Goal: Transaction & Acquisition: Book appointment/travel/reservation

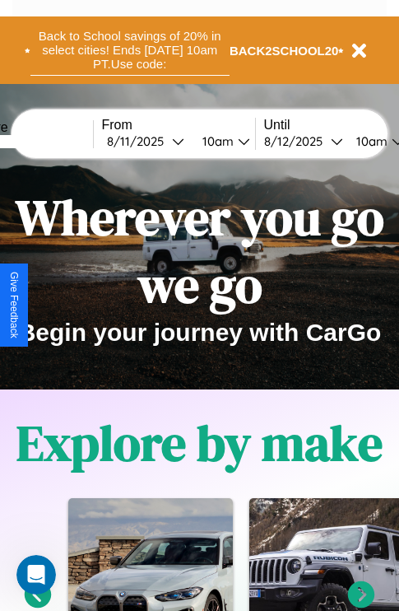
click at [129, 50] on button "Back to School savings of 20% in select cities! Ends [DATE] 10am PT. Use code:" at bounding box center [129, 50] width 199 height 51
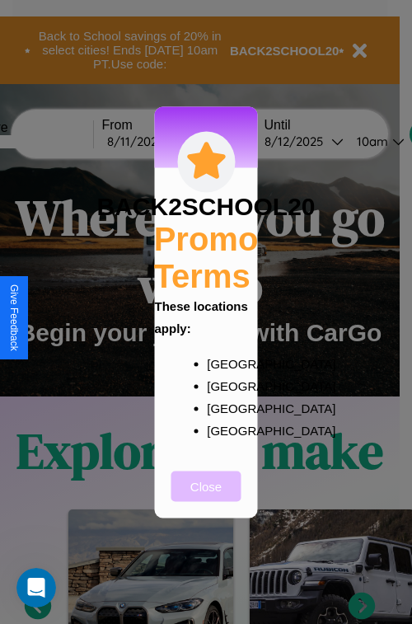
click at [206, 497] on button "Close" at bounding box center [206, 485] width 70 height 30
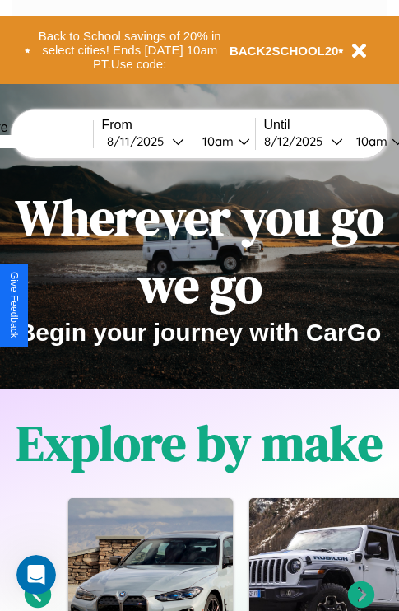
click at [56, 141] on input "text" at bounding box center [32, 141] width 124 height 13
type input "*********"
click at [165, 141] on div "[DATE]" at bounding box center [139, 141] width 65 height 16
select select "*"
select select "****"
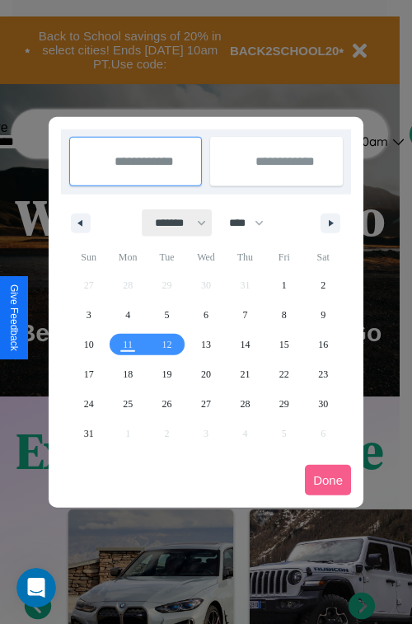
click at [173, 222] on select "******* ******** ***** ***** *** **** **** ****** ********* ******* ******** **…" at bounding box center [177, 222] width 70 height 27
select select "*"
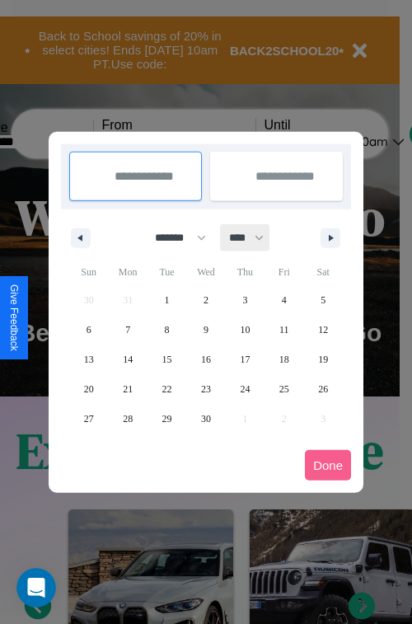
click at [254, 237] on select "**** **** **** **** **** **** **** **** **** **** **** **** **** **** **** ****…" at bounding box center [245, 237] width 49 height 27
select select "****"
click at [88, 418] on span "26" at bounding box center [89, 419] width 10 height 30
type input "**********"
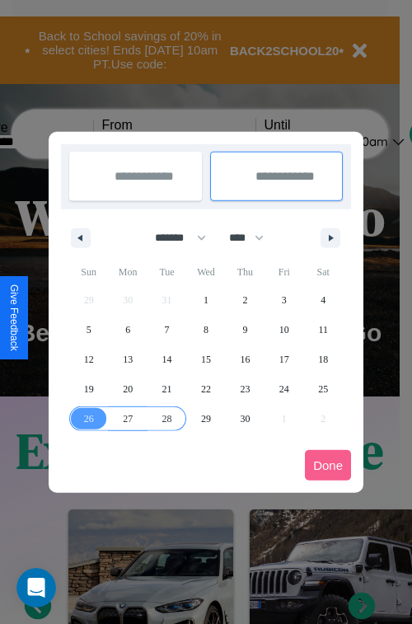
click at [166, 418] on span "28" at bounding box center [167, 419] width 10 height 30
type input "**********"
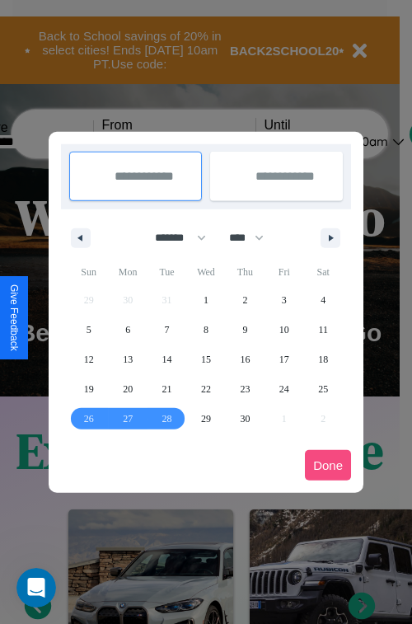
click at [328, 465] on button "Done" at bounding box center [328, 465] width 46 height 30
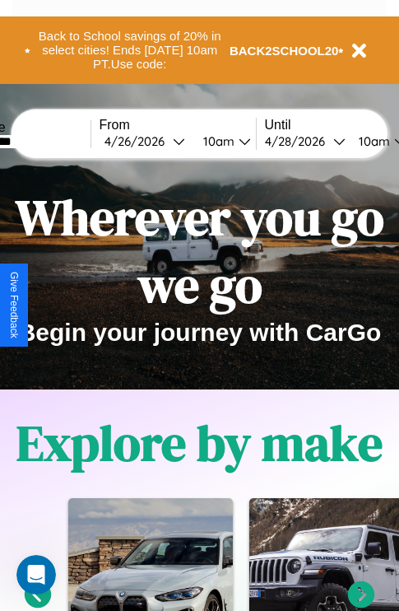
scroll to position [0, 63]
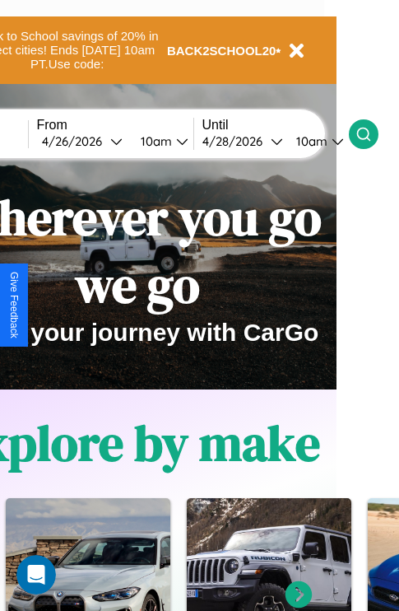
click at [372, 133] on icon at bounding box center [364, 134] width 16 height 16
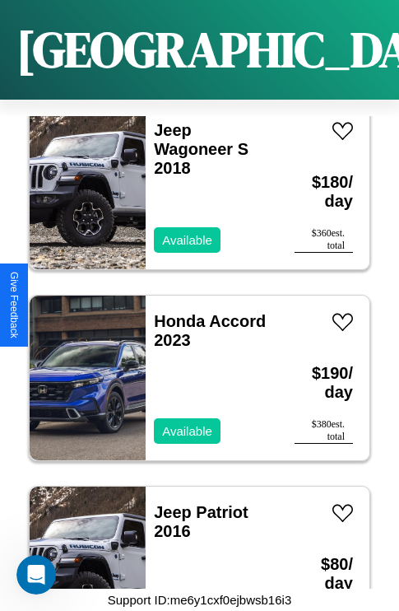
scroll to position [5986, 0]
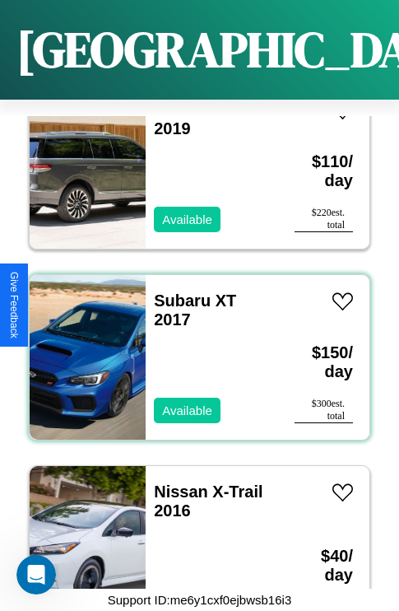
click at [194, 348] on div "Subaru XT 2017 Available" at bounding box center [212, 357] width 133 height 165
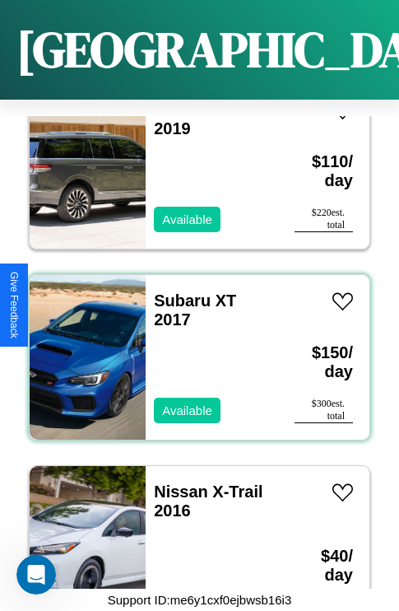
click at [194, 348] on div "Subaru XT 2017 Available" at bounding box center [212, 357] width 133 height 165
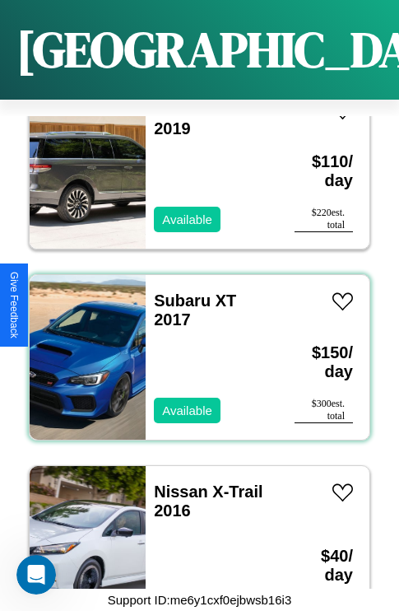
click at [194, 348] on div "Subaru XT 2017 Available" at bounding box center [212, 357] width 133 height 165
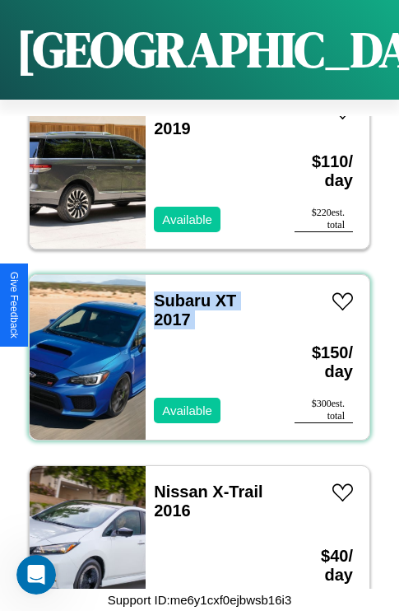
click at [194, 348] on div "Subaru XT 2017 Available" at bounding box center [212, 357] width 133 height 165
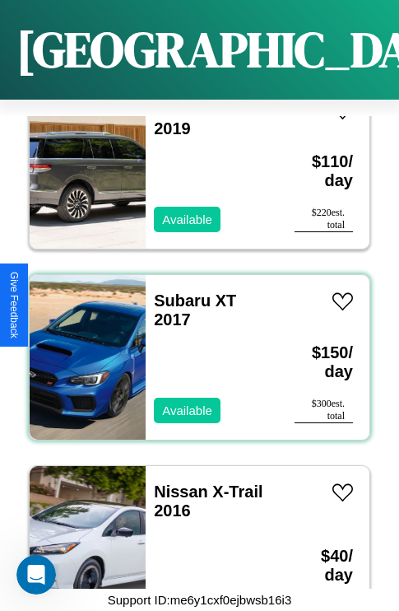
click at [194, 348] on div "Subaru XT 2017 Available" at bounding box center [212, 357] width 133 height 165
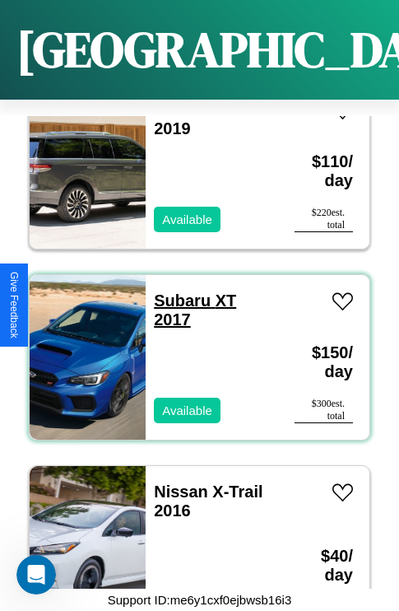
click at [177, 292] on link "Subaru XT 2017" at bounding box center [195, 310] width 82 height 37
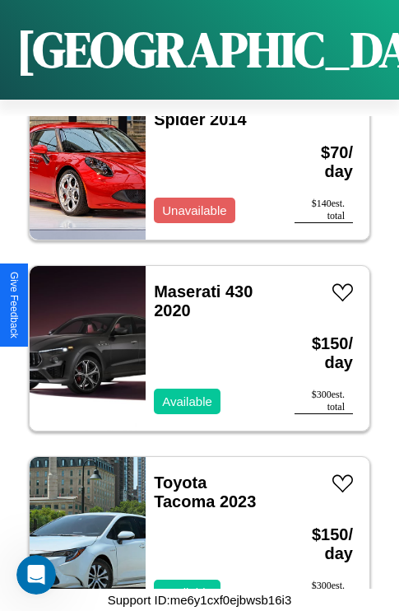
scroll to position [13248, 0]
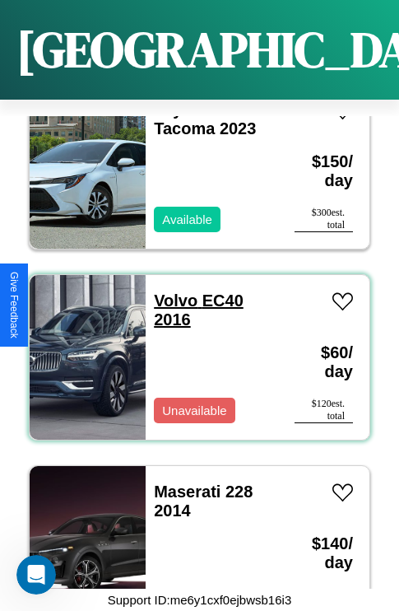
click at [171, 292] on link "Volvo EC40 2016" at bounding box center [199, 310] width 90 height 37
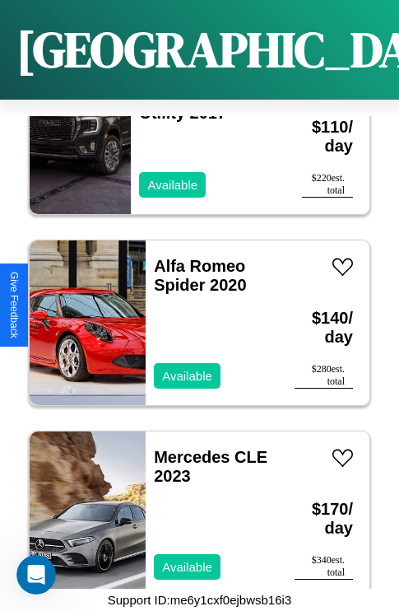
scroll to position [18789, 0]
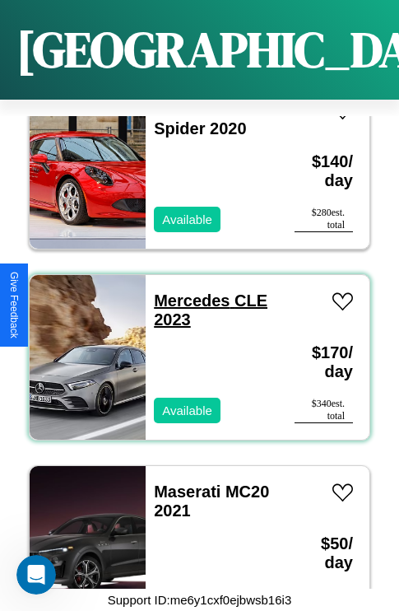
click at [187, 292] on link "Mercedes CLE 2023" at bounding box center [211, 310] width 114 height 37
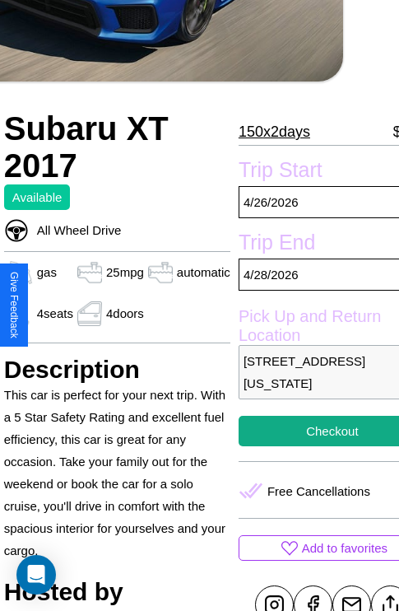
scroll to position [337, 69]
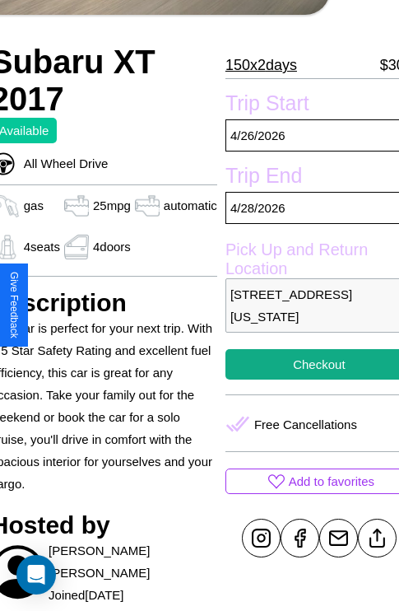
click at [306, 306] on p "1787 Spring Street San Diego California 21262 United States" at bounding box center [320, 305] width 188 height 54
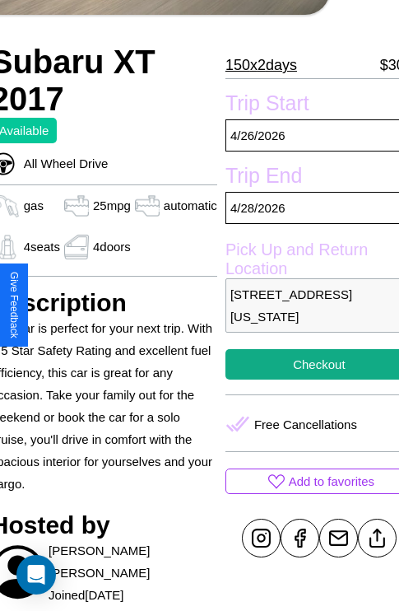
click at [306, 306] on p "1787 Spring Street San Diego California 21262 United States" at bounding box center [320, 305] width 188 height 54
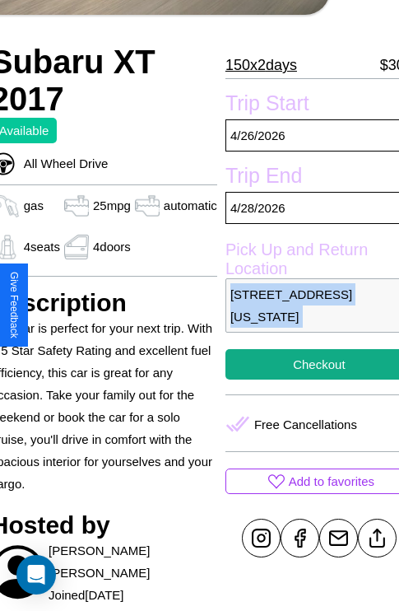
click at [306, 306] on p "1787 Spring Street San Diego California 21262 United States" at bounding box center [320, 305] width 188 height 54
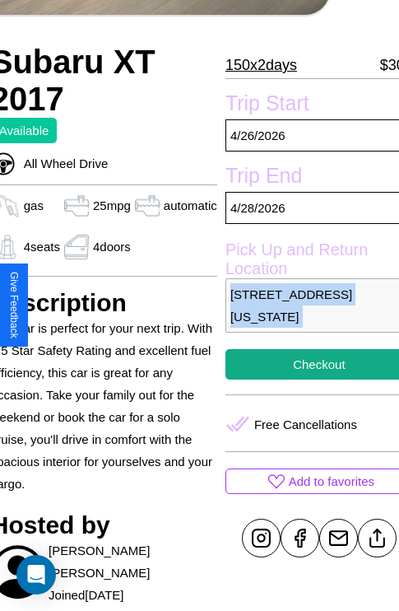
click at [306, 306] on p "1787 Spring Street San Diego California 21262 United States" at bounding box center [320, 305] width 188 height 54
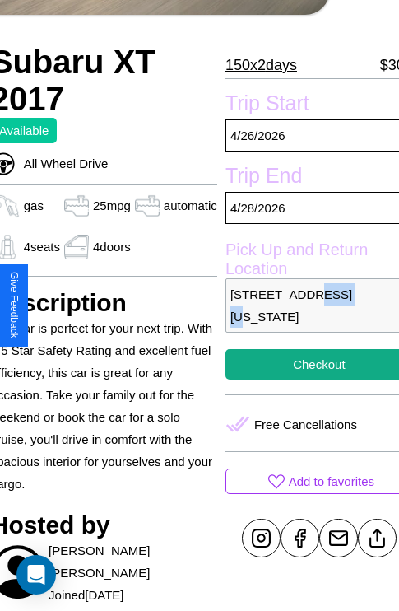
click at [306, 306] on p "1787 Spring Street San Diego California 21262 United States" at bounding box center [320, 305] width 188 height 54
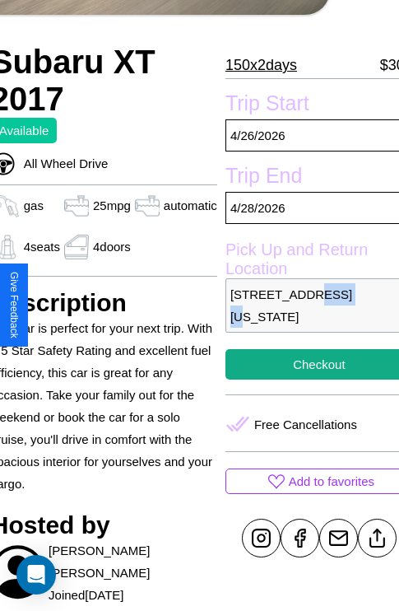
click at [306, 306] on p "1787 Spring Street San Diego California 21262 United States" at bounding box center [320, 305] width 188 height 54
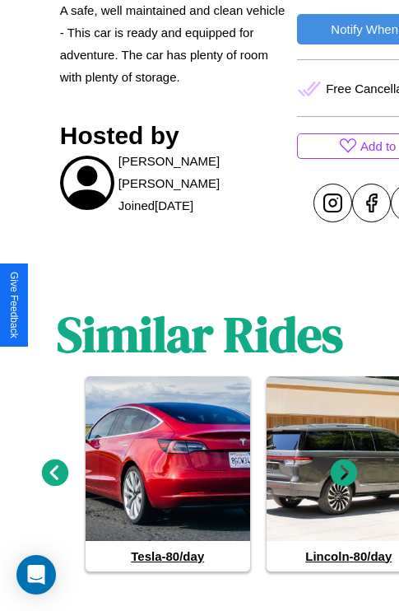
scroll to position [698, 0]
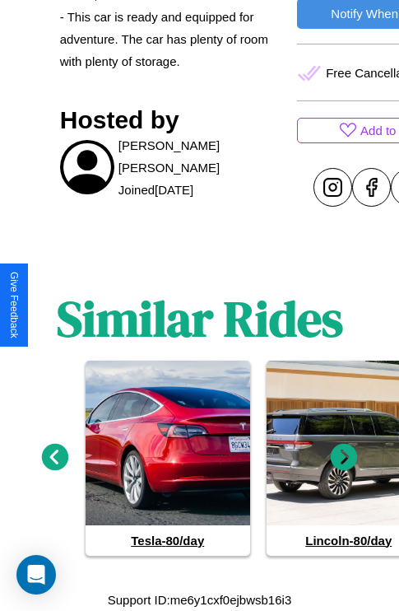
click at [344, 458] on icon at bounding box center [344, 456] width 27 height 27
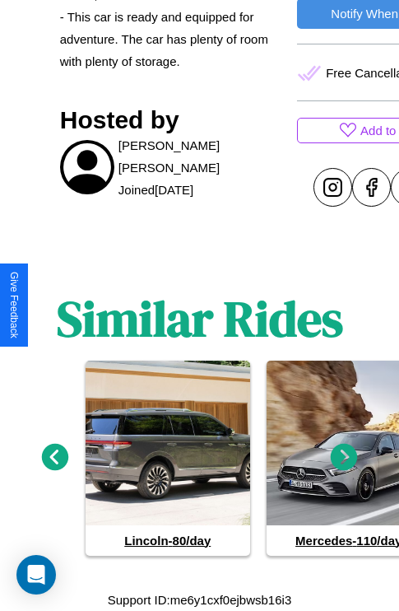
click at [54, 458] on icon at bounding box center [55, 456] width 27 height 27
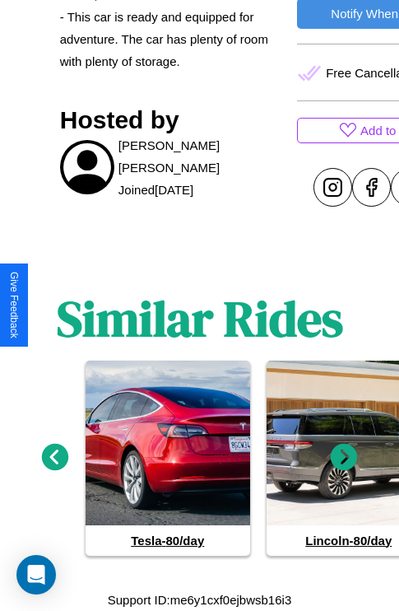
click at [344, 458] on icon at bounding box center [344, 456] width 27 height 27
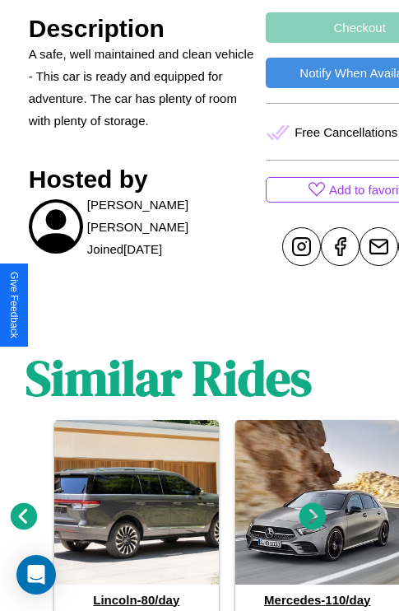
scroll to position [580, 63]
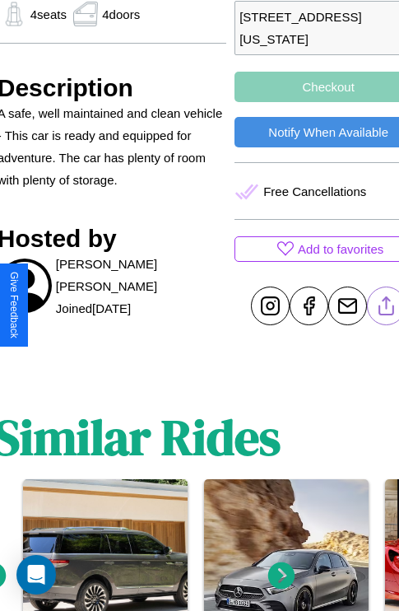
click at [387, 306] on line at bounding box center [387, 303] width 0 height 12
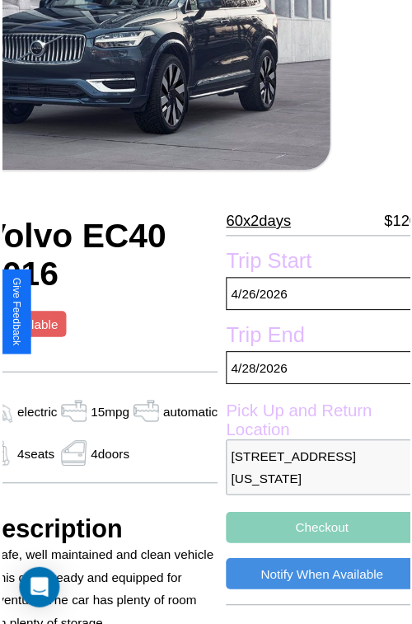
scroll to position [132, 79]
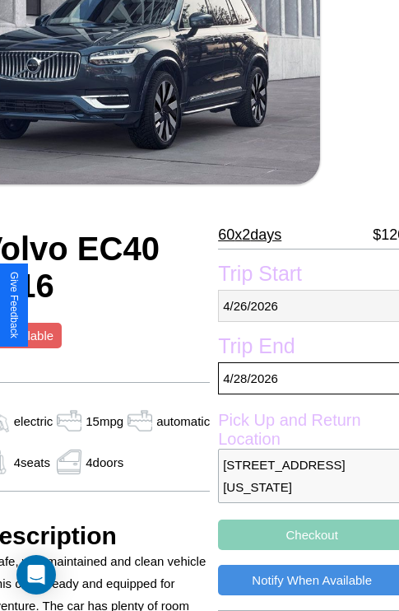
click at [305, 306] on p "4 / 26 / 2026" at bounding box center [312, 306] width 188 height 32
select select "*"
select select "****"
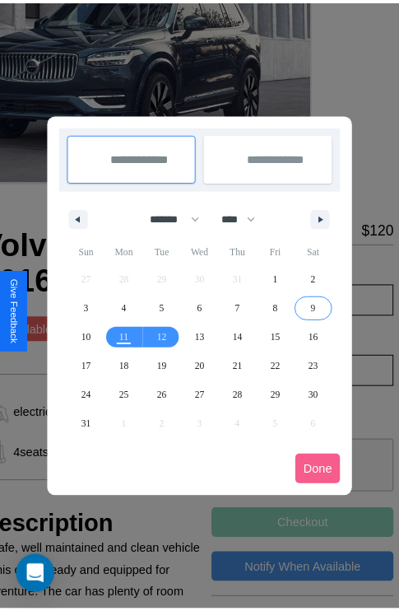
scroll to position [0, 79]
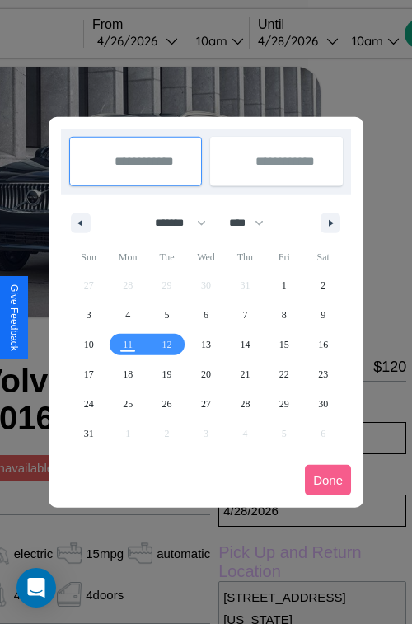
click at [160, 40] on div at bounding box center [206, 312] width 412 height 624
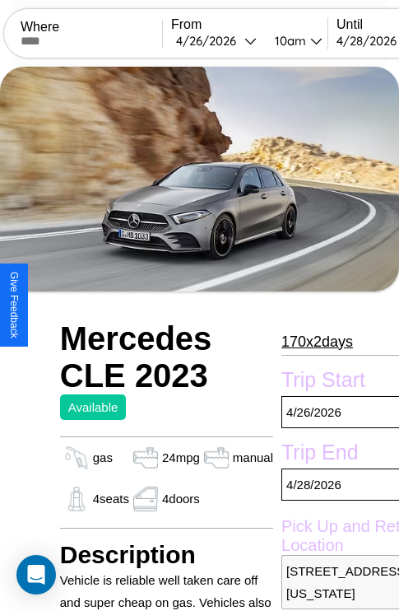
scroll to position [277, 56]
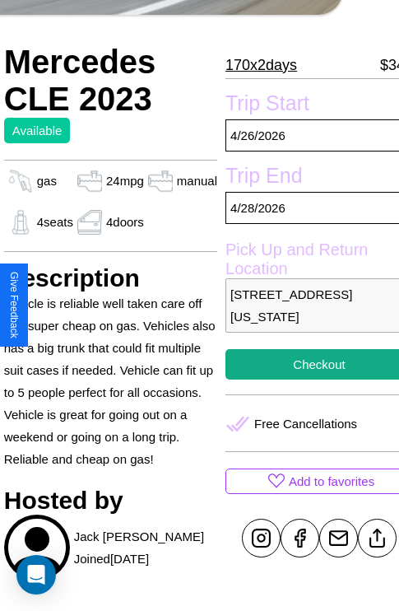
click at [306, 305] on p "1903 Meadow Lane San Diego California 49051 United States" at bounding box center [320, 305] width 188 height 54
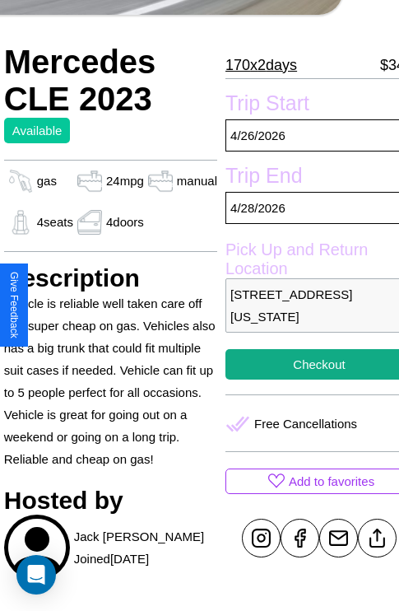
click at [306, 305] on p "1903 Meadow Lane San Diego California 49051 United States" at bounding box center [320, 305] width 188 height 54
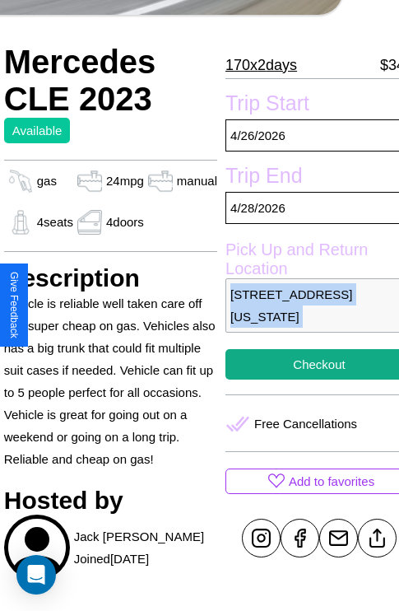
click at [306, 305] on p "1903 Meadow Lane San Diego California 49051 United States" at bounding box center [320, 305] width 188 height 54
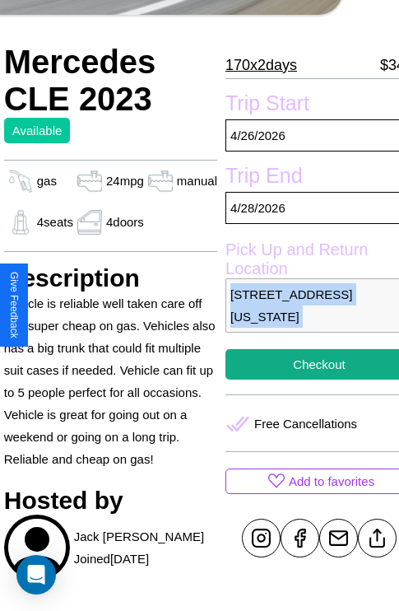
click at [306, 305] on p "1903 Meadow Lane San Diego California 49051 United States" at bounding box center [320, 305] width 188 height 54
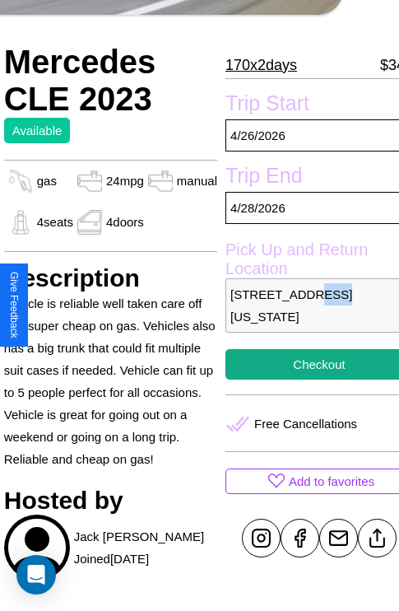
click at [306, 305] on p "1903 Meadow Lane San Diego California 49051 United States" at bounding box center [320, 305] width 188 height 54
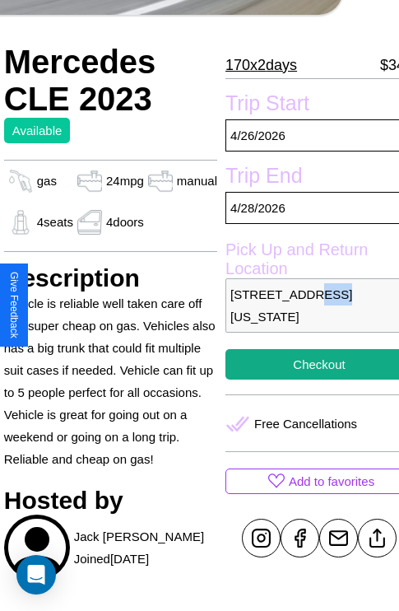
click at [306, 305] on p "1903 Meadow Lane San Diego California 49051 United States" at bounding box center [320, 305] width 188 height 54
